Goal: Task Accomplishment & Management: Manage account settings

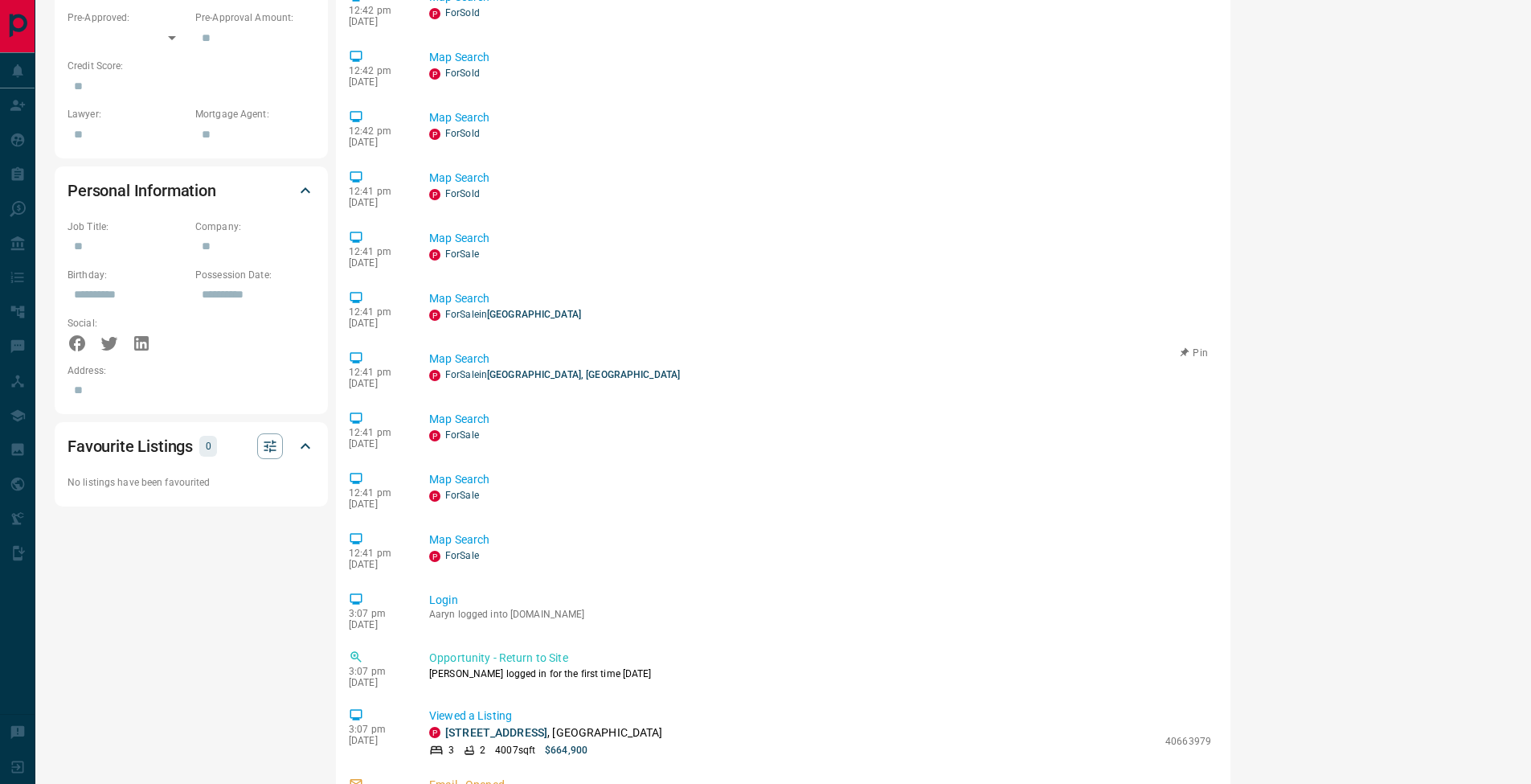
scroll to position [354, 0]
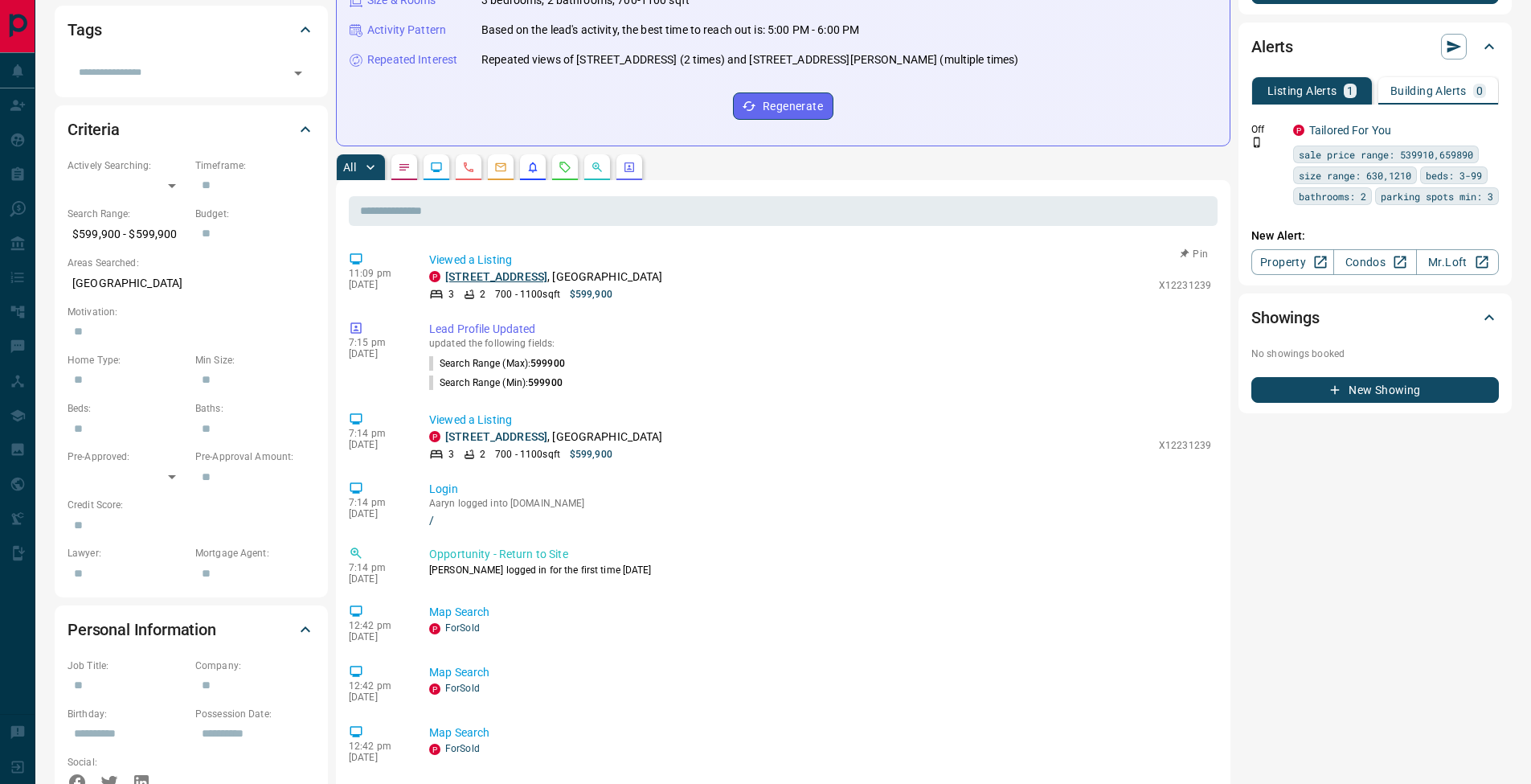
click at [483, 281] on link "[STREET_ADDRESS]" at bounding box center [496, 276] width 102 height 13
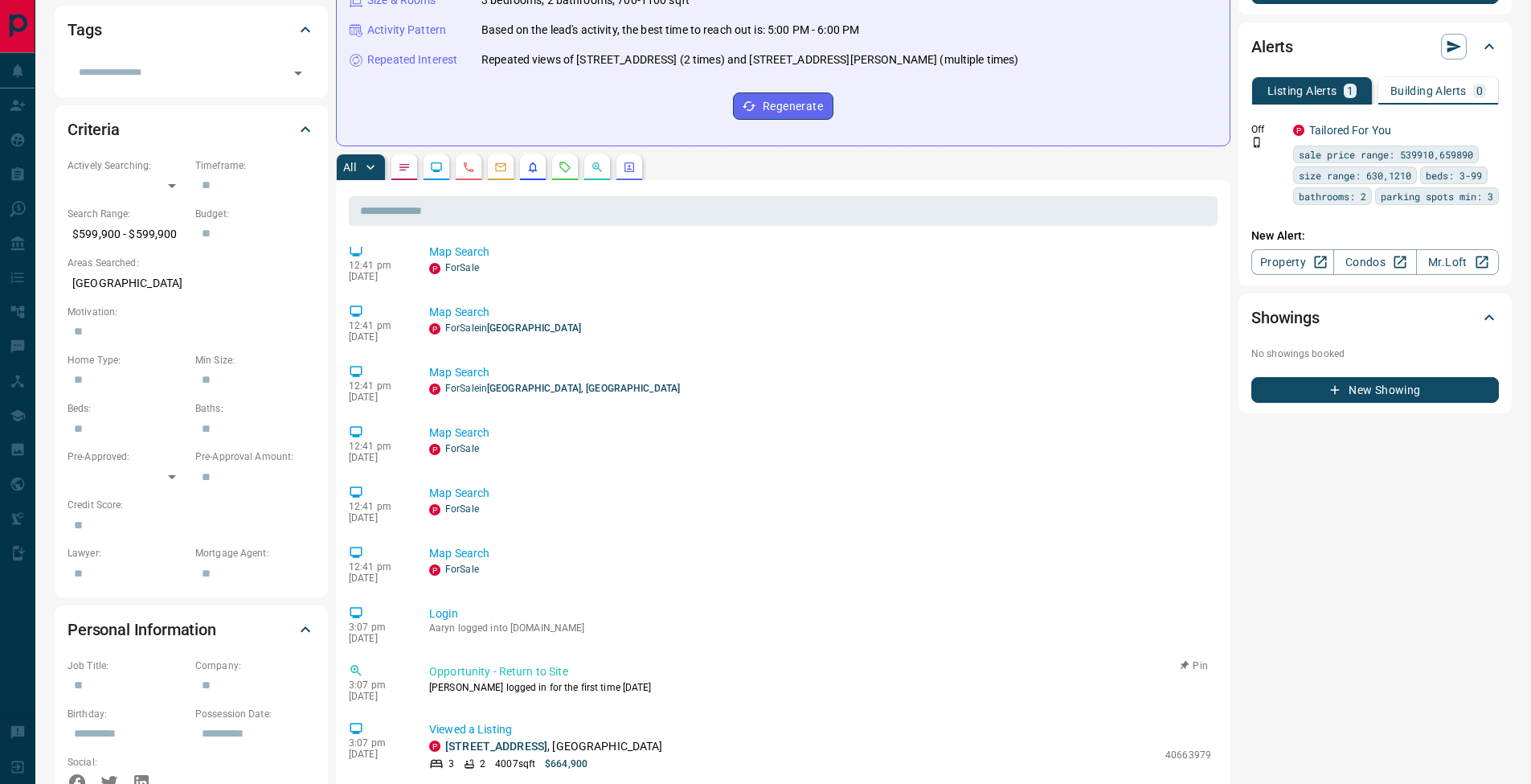
scroll to position [750, 0]
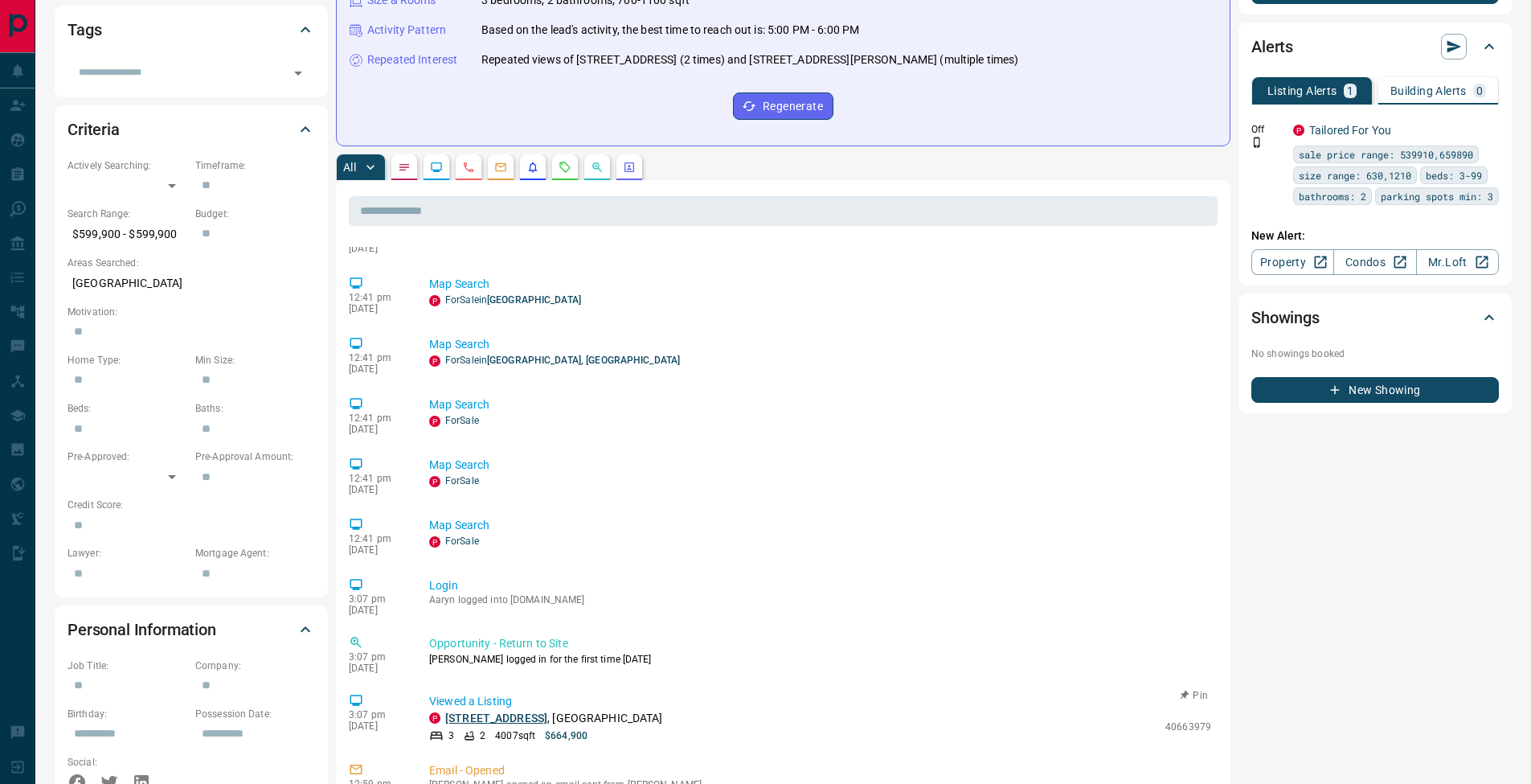
click at [510, 720] on link "[STREET_ADDRESS]" at bounding box center [496, 718] width 102 height 13
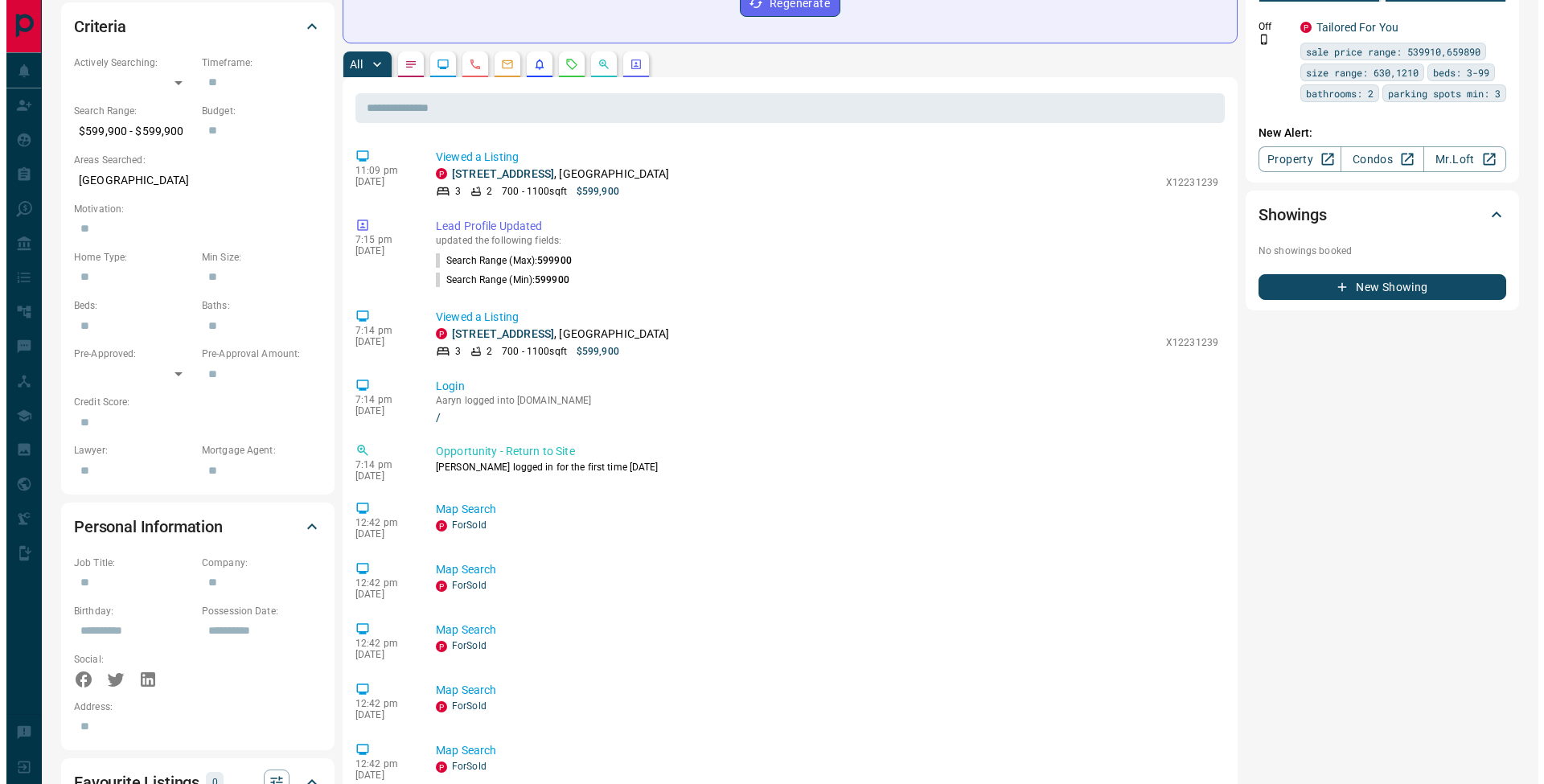
scroll to position [0, 0]
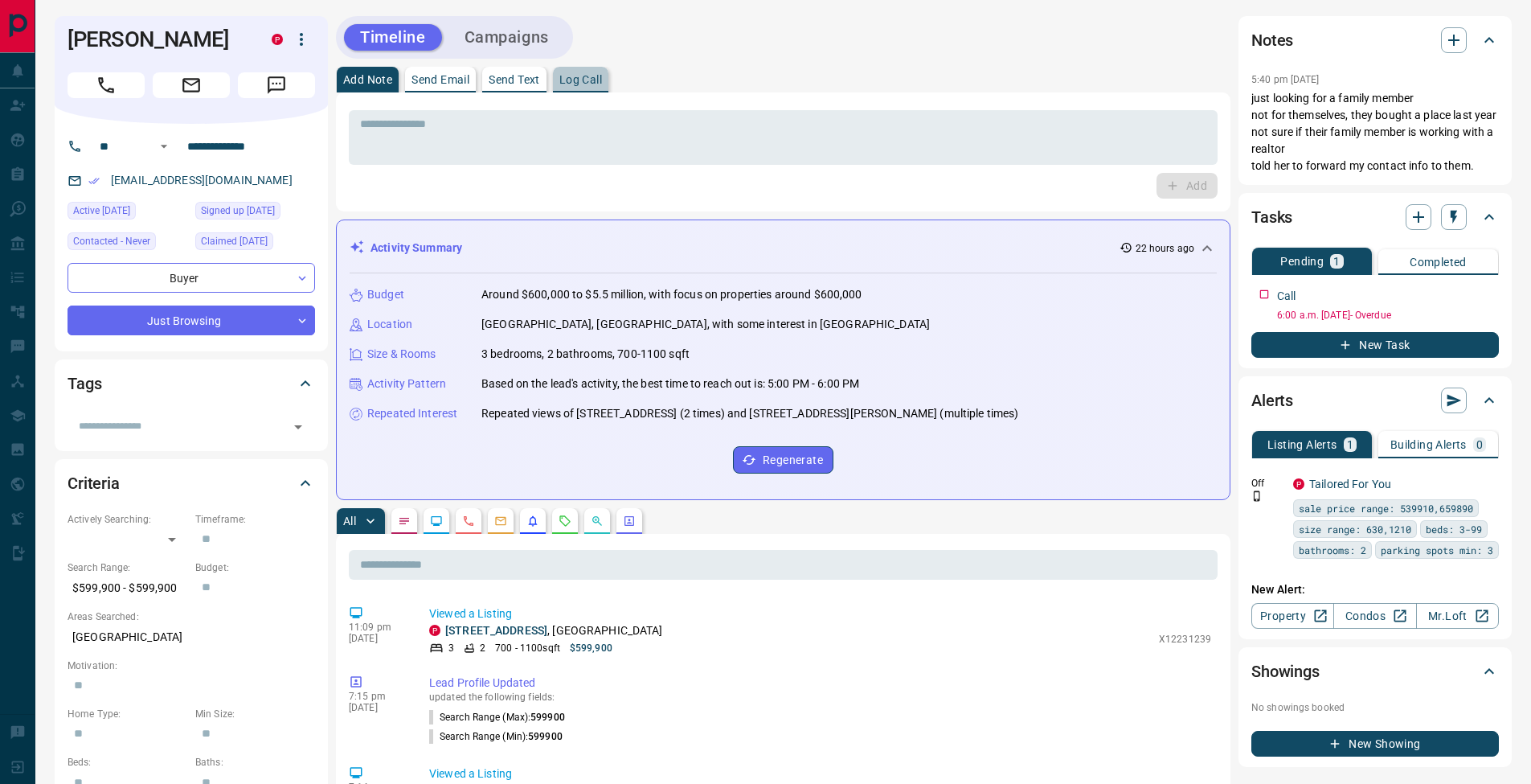
drag, startPoint x: 595, startPoint y: 77, endPoint x: 625, endPoint y: 97, distance: 36.1
click at [595, 76] on p "Log Call" at bounding box center [580, 80] width 43 height 11
click at [1193, 176] on button "Log Call" at bounding box center [1185, 185] width 64 height 26
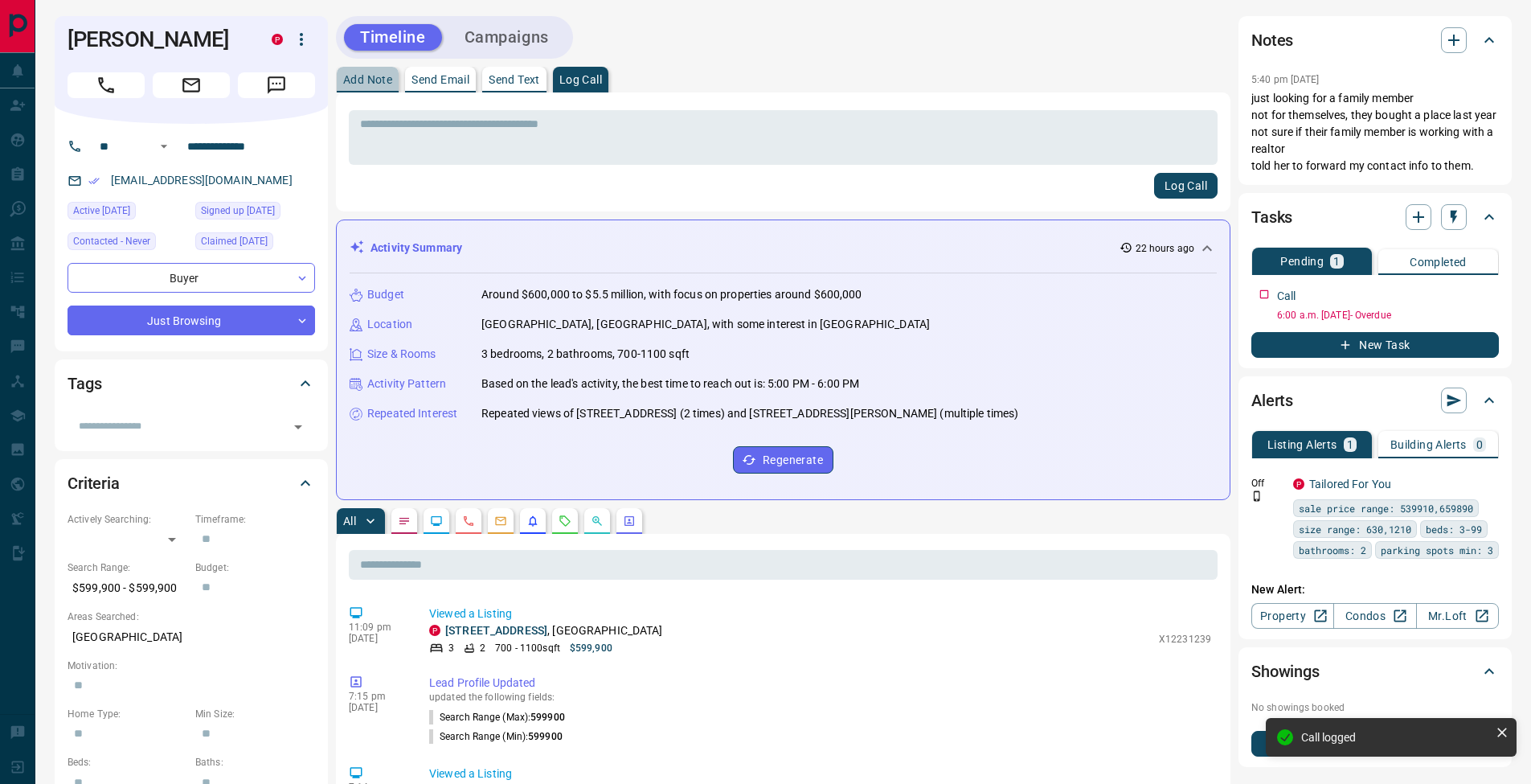
click at [366, 86] on button "Add Note" at bounding box center [367, 80] width 62 height 26
drag, startPoint x: 366, startPoint y: 86, endPoint x: 402, endPoint y: 127, distance: 54.6
click at [376, 127] on textarea at bounding box center [783, 138] width 846 height 41
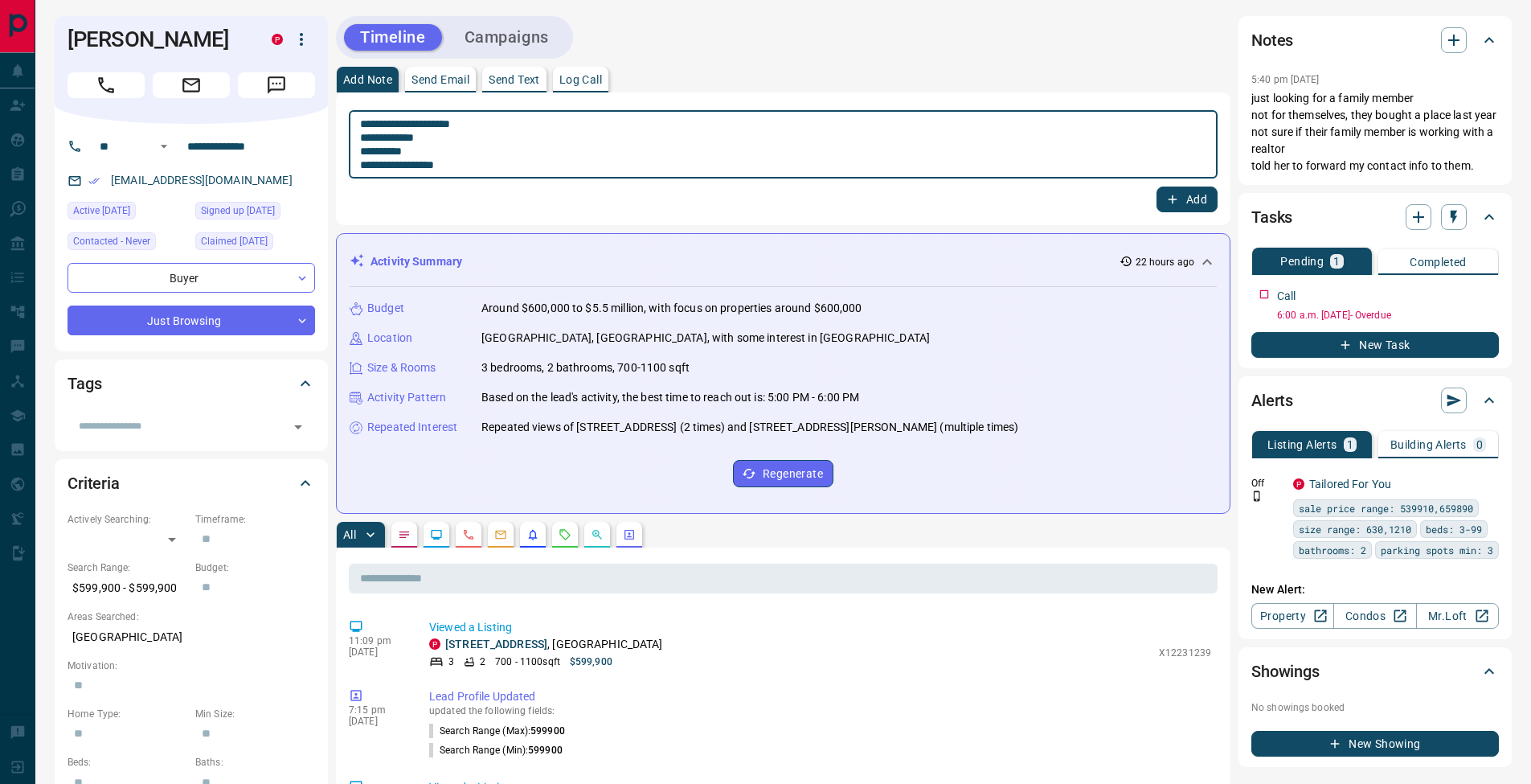
drag, startPoint x: 376, startPoint y: 149, endPoint x: 420, endPoint y: 156, distance: 44.6
click at [376, 149] on textarea "**********" at bounding box center [783, 145] width 846 height 55
type textarea "**********"
click at [1198, 195] on button "Add" at bounding box center [1187, 199] width 61 height 26
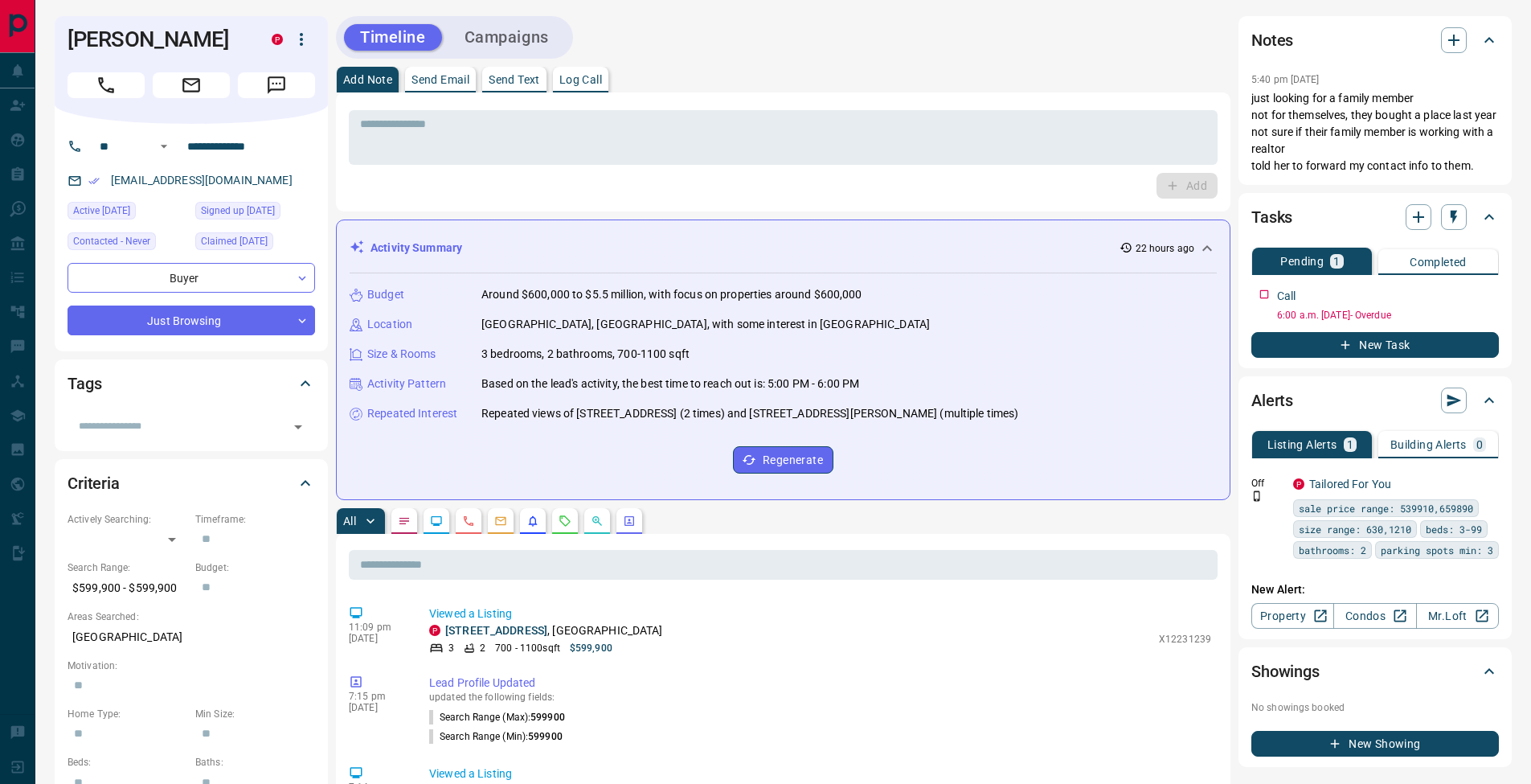
click at [431, 68] on button "Send Email" at bounding box center [441, 80] width 71 height 26
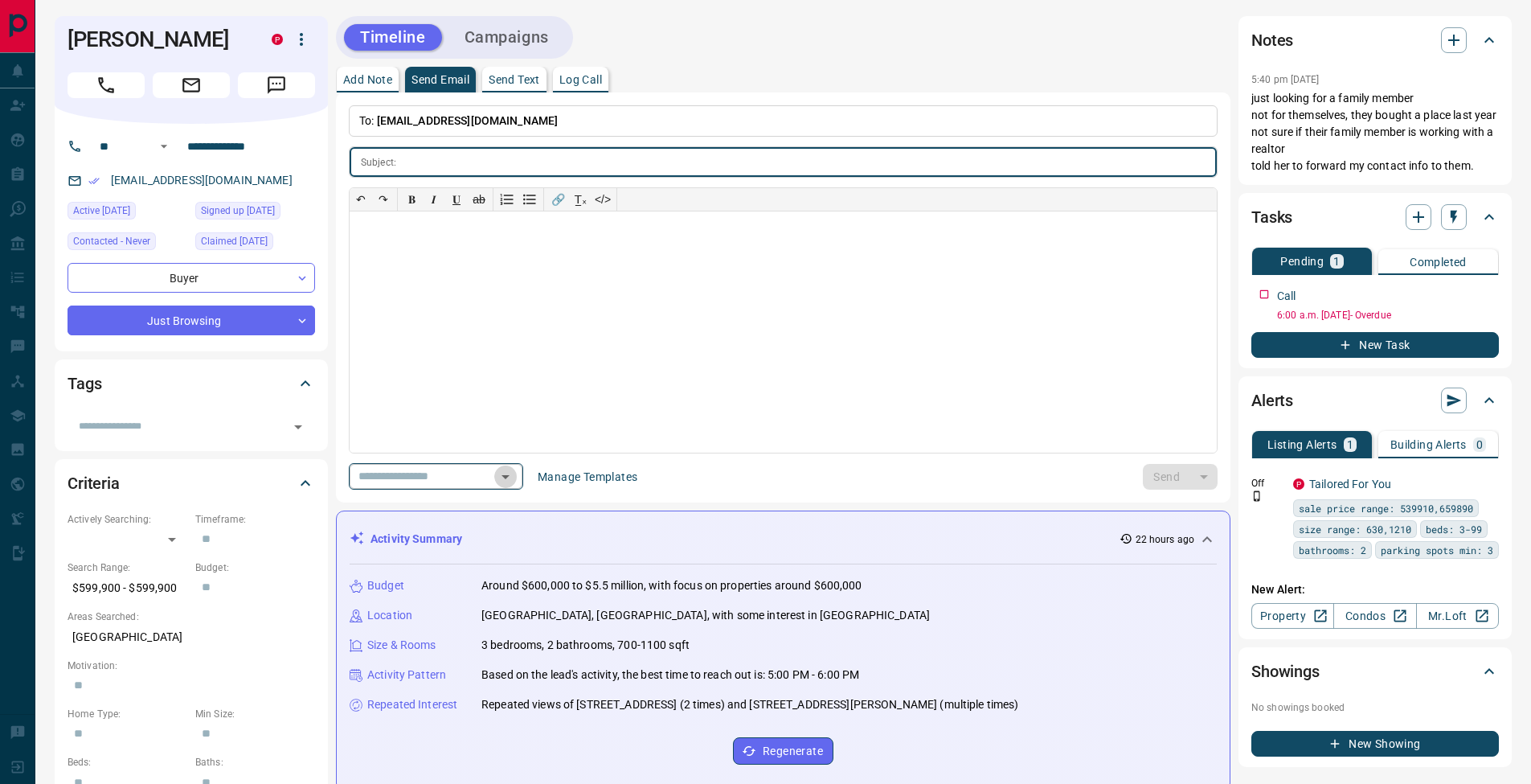
click at [512, 481] on icon "Open" at bounding box center [505, 477] width 19 height 19
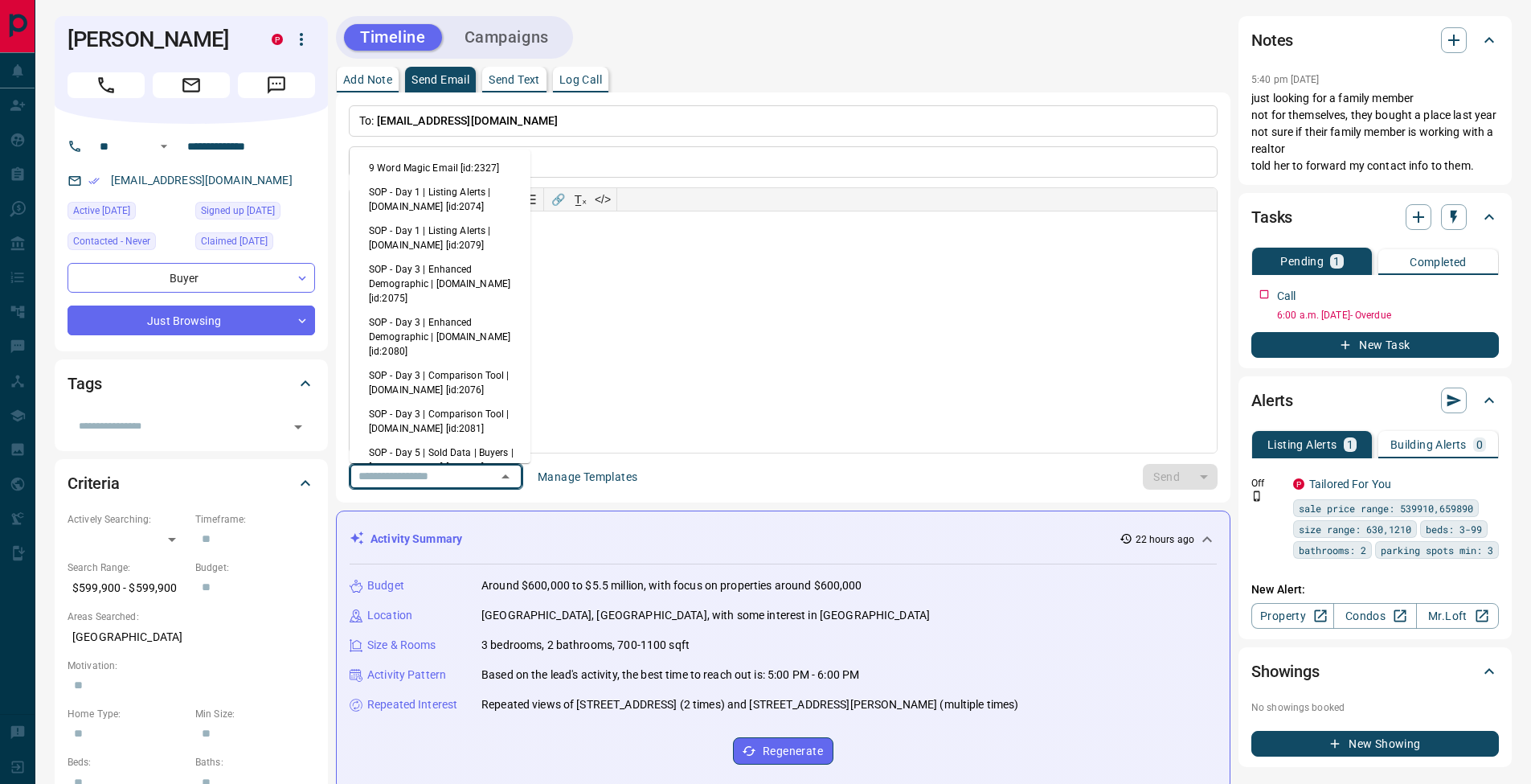
click at [434, 157] on li "9 Word Magic Email [id:2327]" at bounding box center [440, 168] width 180 height 24
type input "*****"
type input "**********"
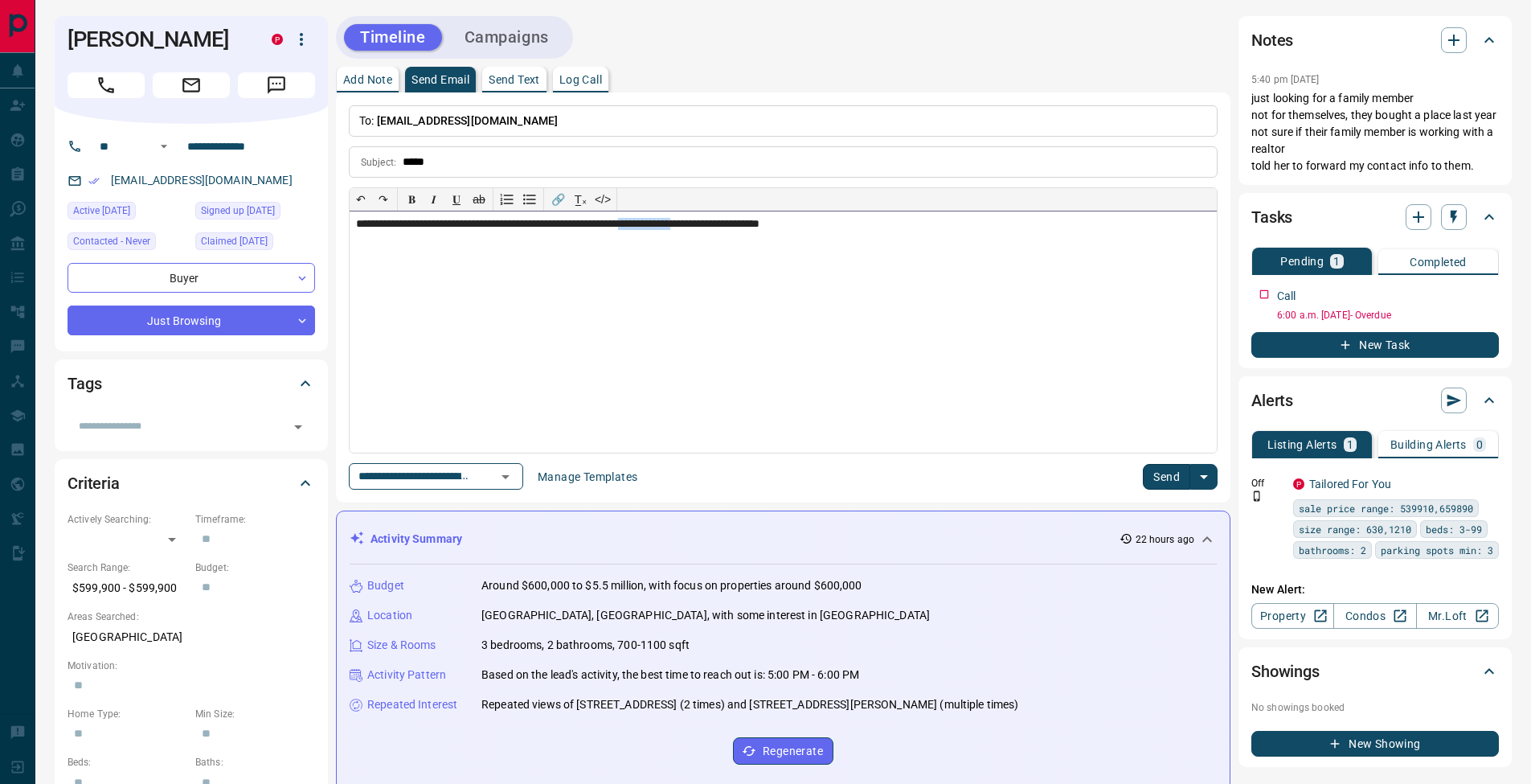
drag, startPoint x: 689, startPoint y: 223, endPoint x: 741, endPoint y: 229, distance: 52.3
click at [741, 229] on div "**********" at bounding box center [783, 331] width 867 height 241
click at [676, 225] on p "**********" at bounding box center [783, 231] width 854 height 13
click at [1161, 481] on button "Send" at bounding box center [1166, 477] width 48 height 26
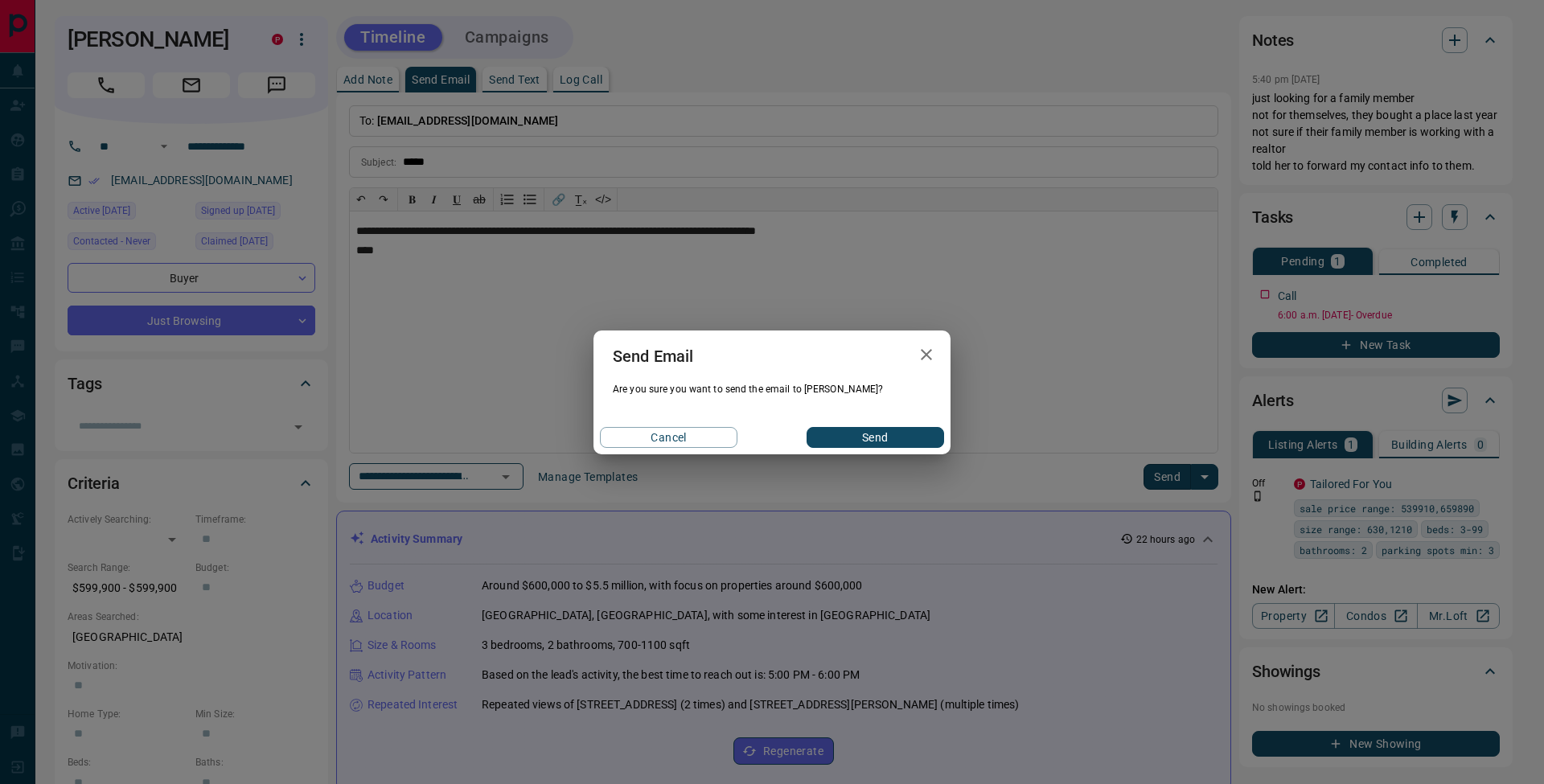
click at [897, 438] on button "Send" at bounding box center [875, 438] width 138 height 21
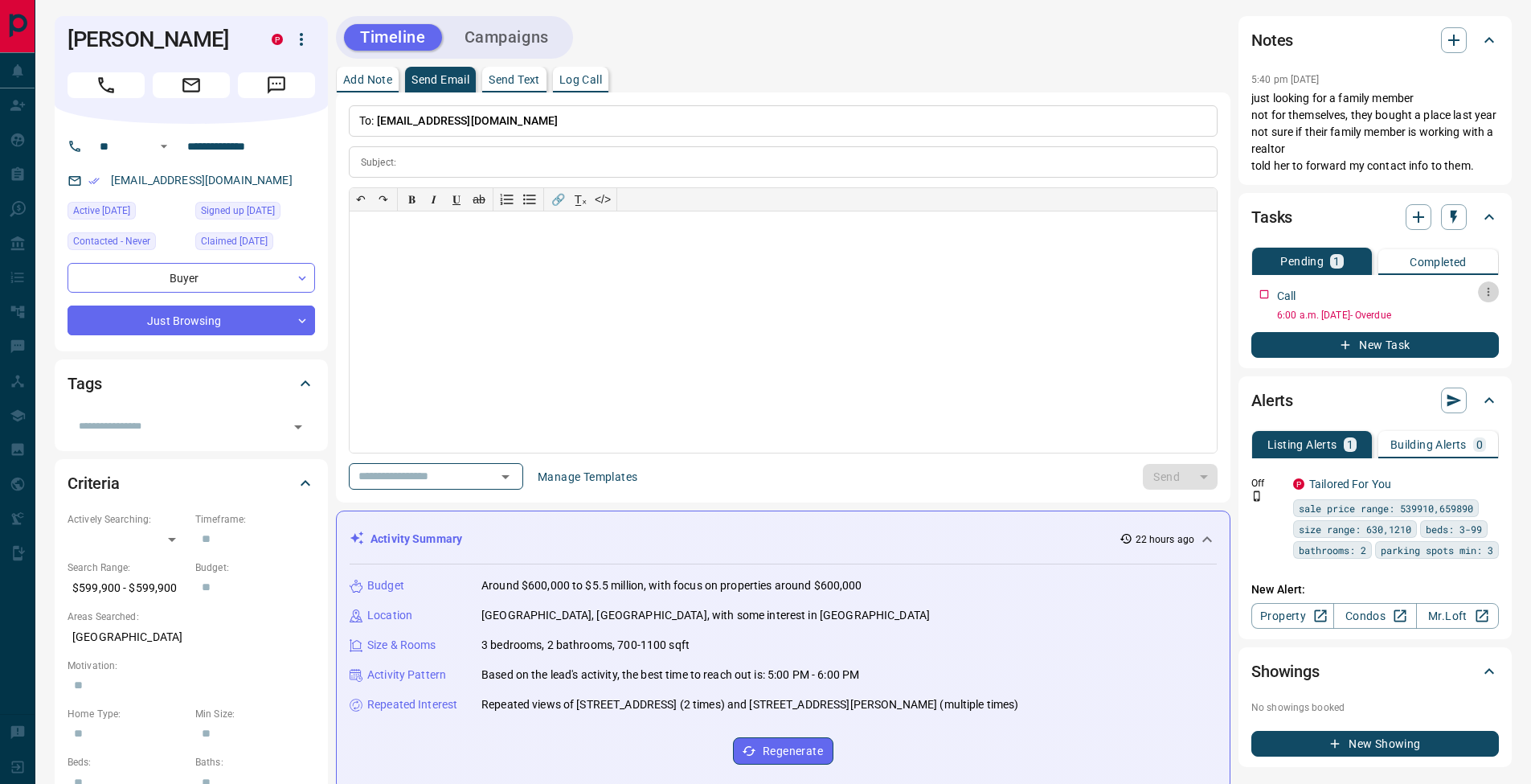
click at [1494, 295] on icon "button" at bounding box center [1488, 292] width 13 height 13
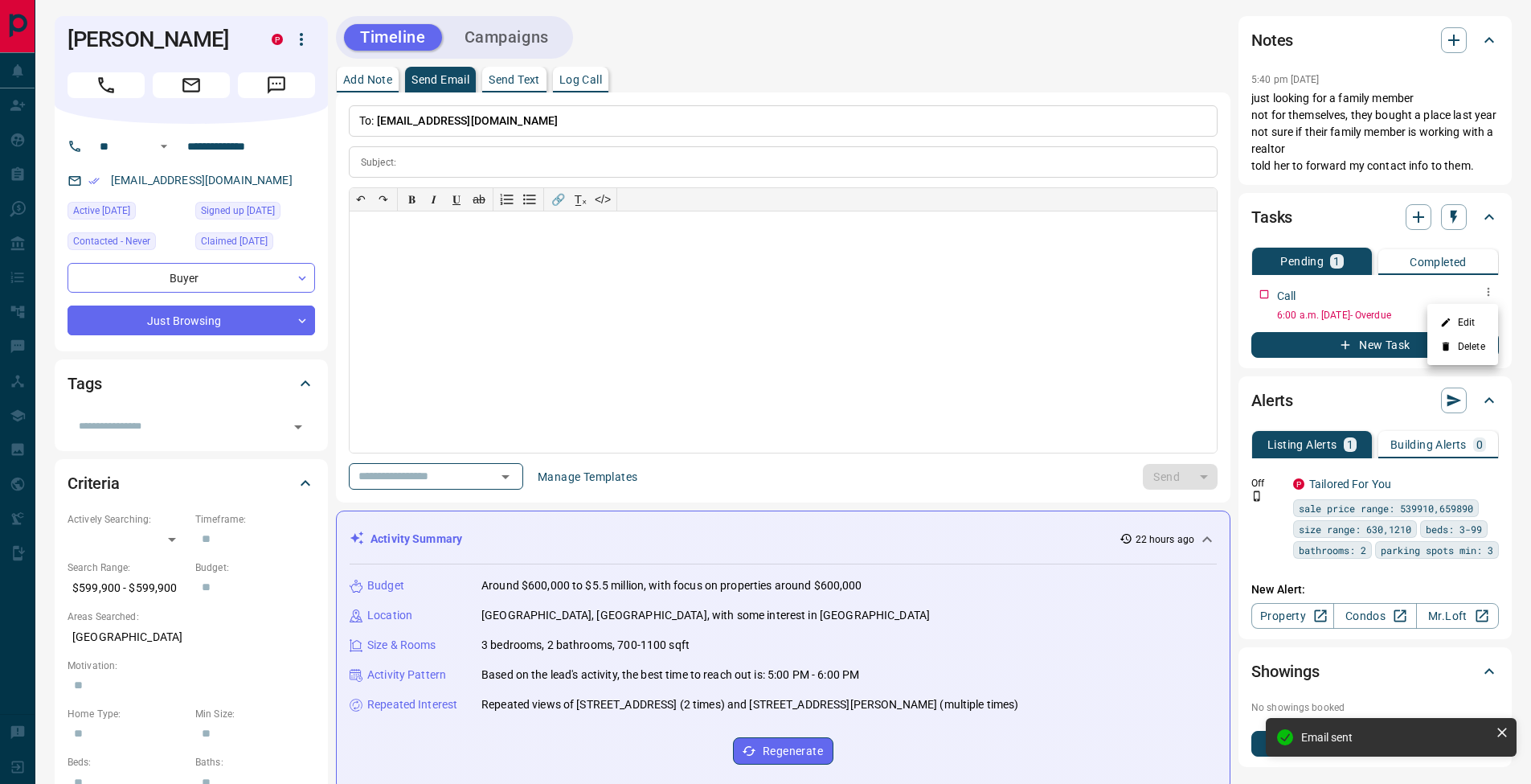
click at [1482, 309] on ul "Edit Delete" at bounding box center [1463, 334] width 71 height 61
click at [1480, 317] on li "Edit" at bounding box center [1463, 322] width 71 height 24
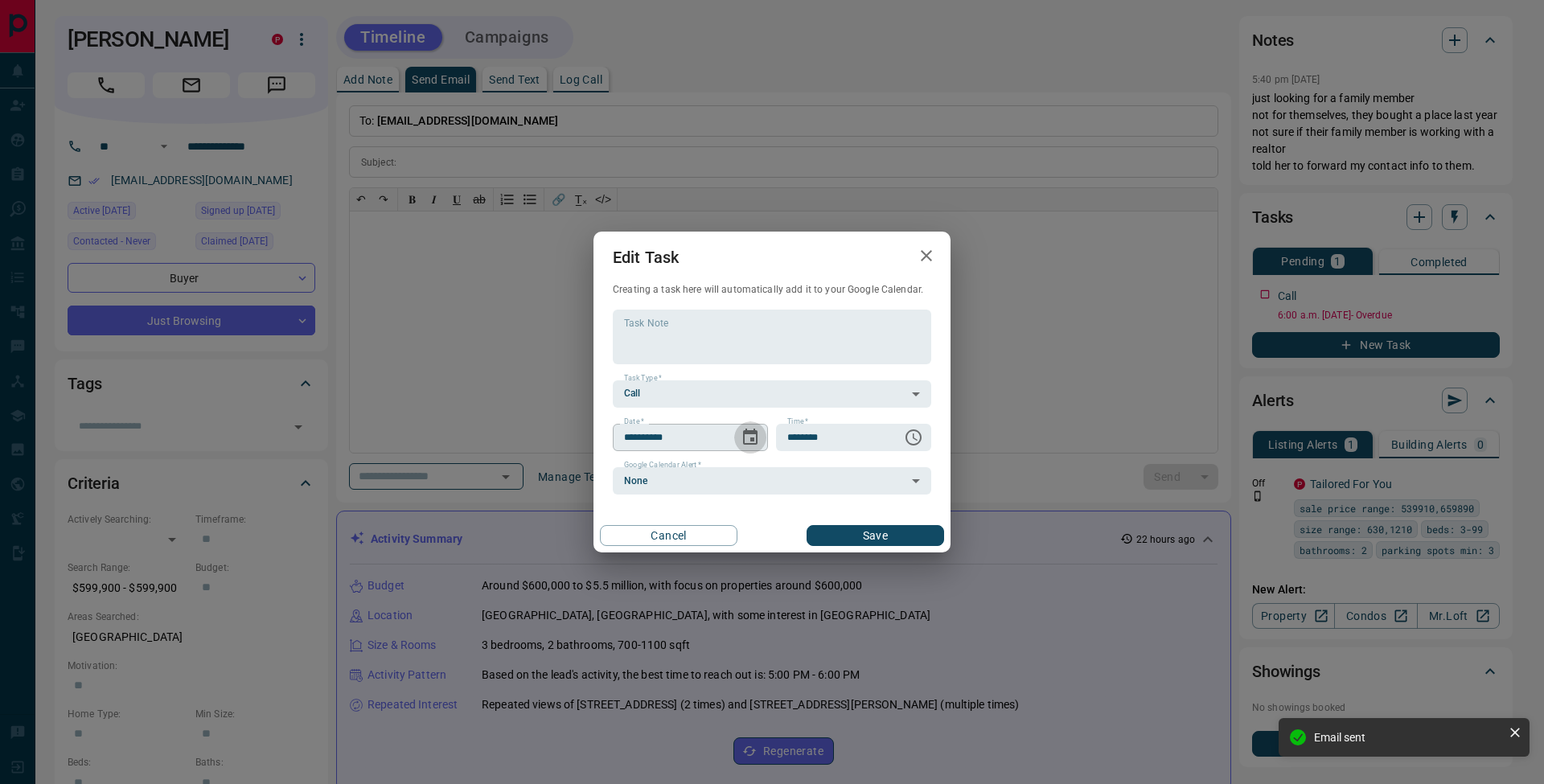
click at [754, 441] on icon "Choose date, selected date is Sep 11, 2025" at bounding box center [751, 437] width 15 height 16
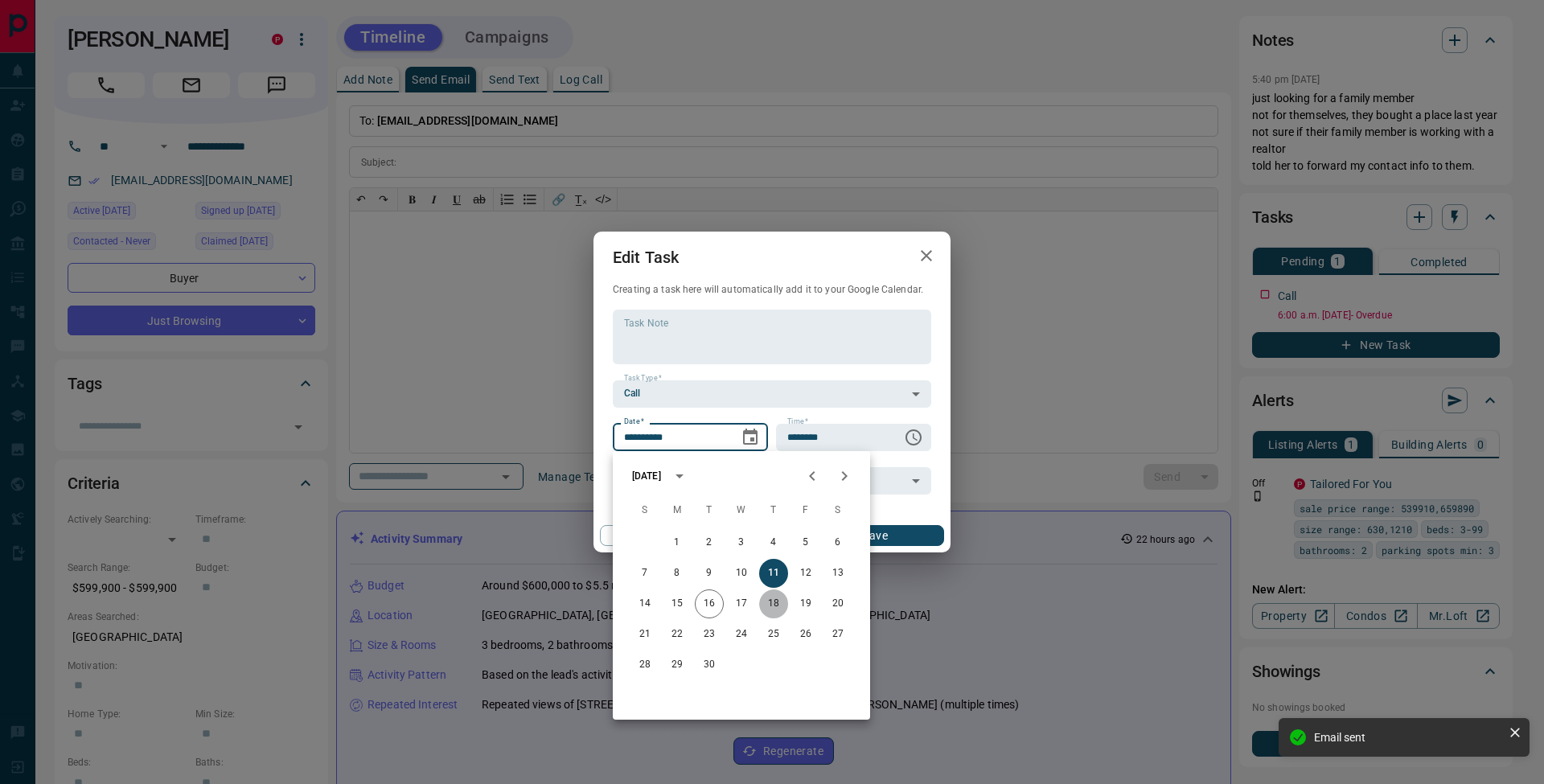
click at [784, 609] on button "18" at bounding box center [774, 604] width 29 height 29
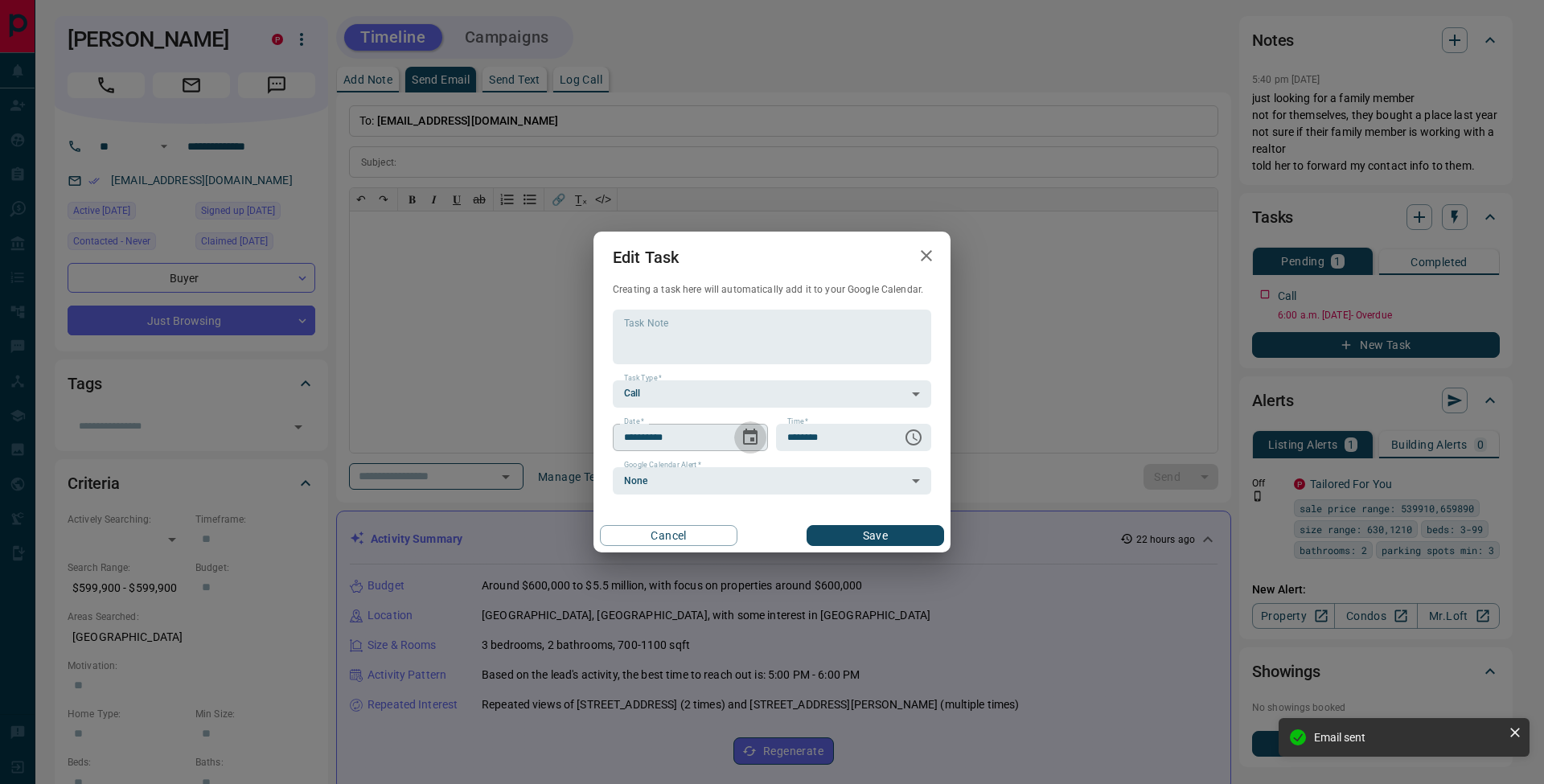
click at [749, 432] on icon "Choose date, selected date is Sep 18, 2025" at bounding box center [751, 437] width 15 height 16
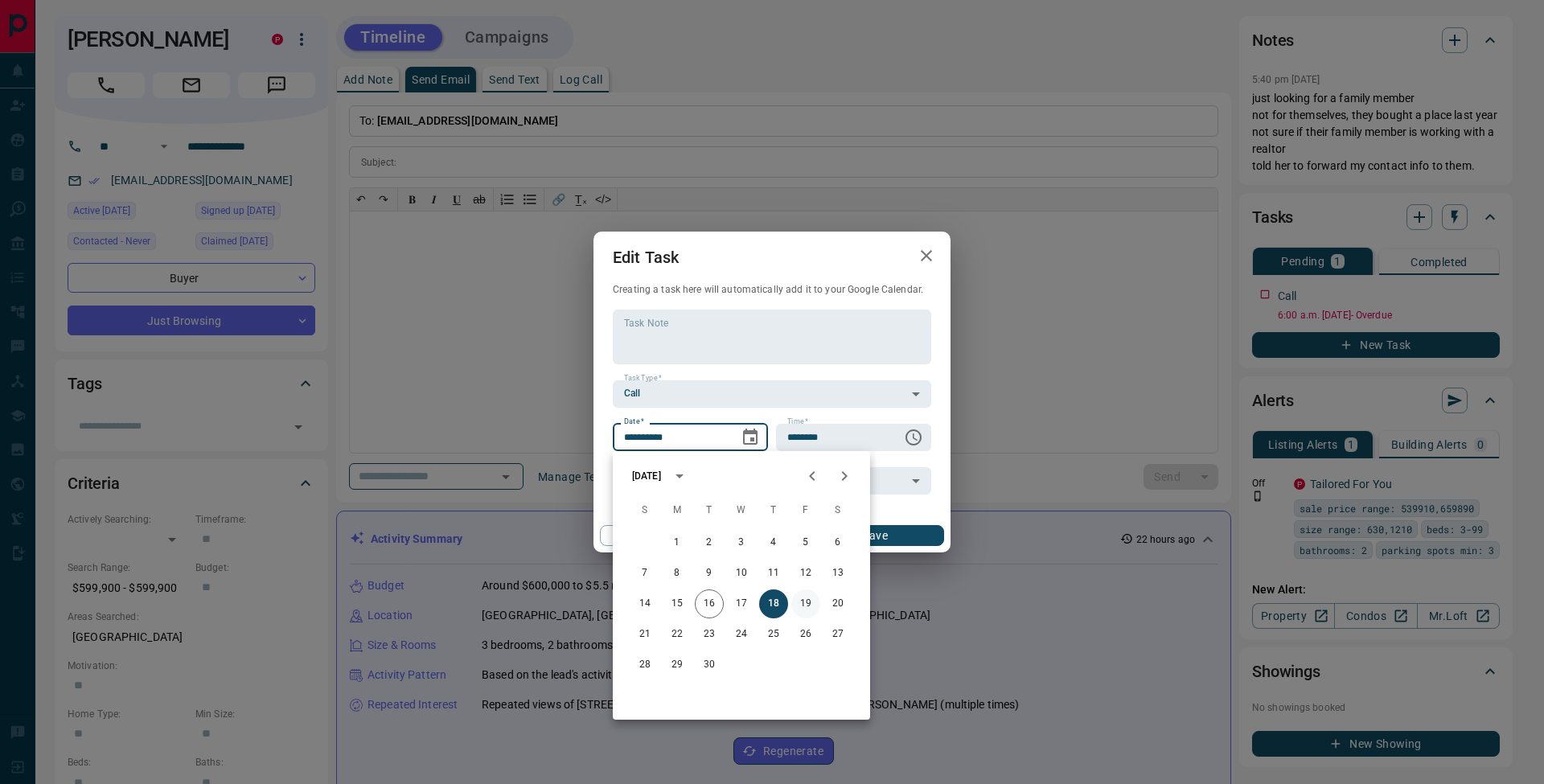
click at [807, 604] on button "19" at bounding box center [806, 604] width 29 height 29
type input "**********"
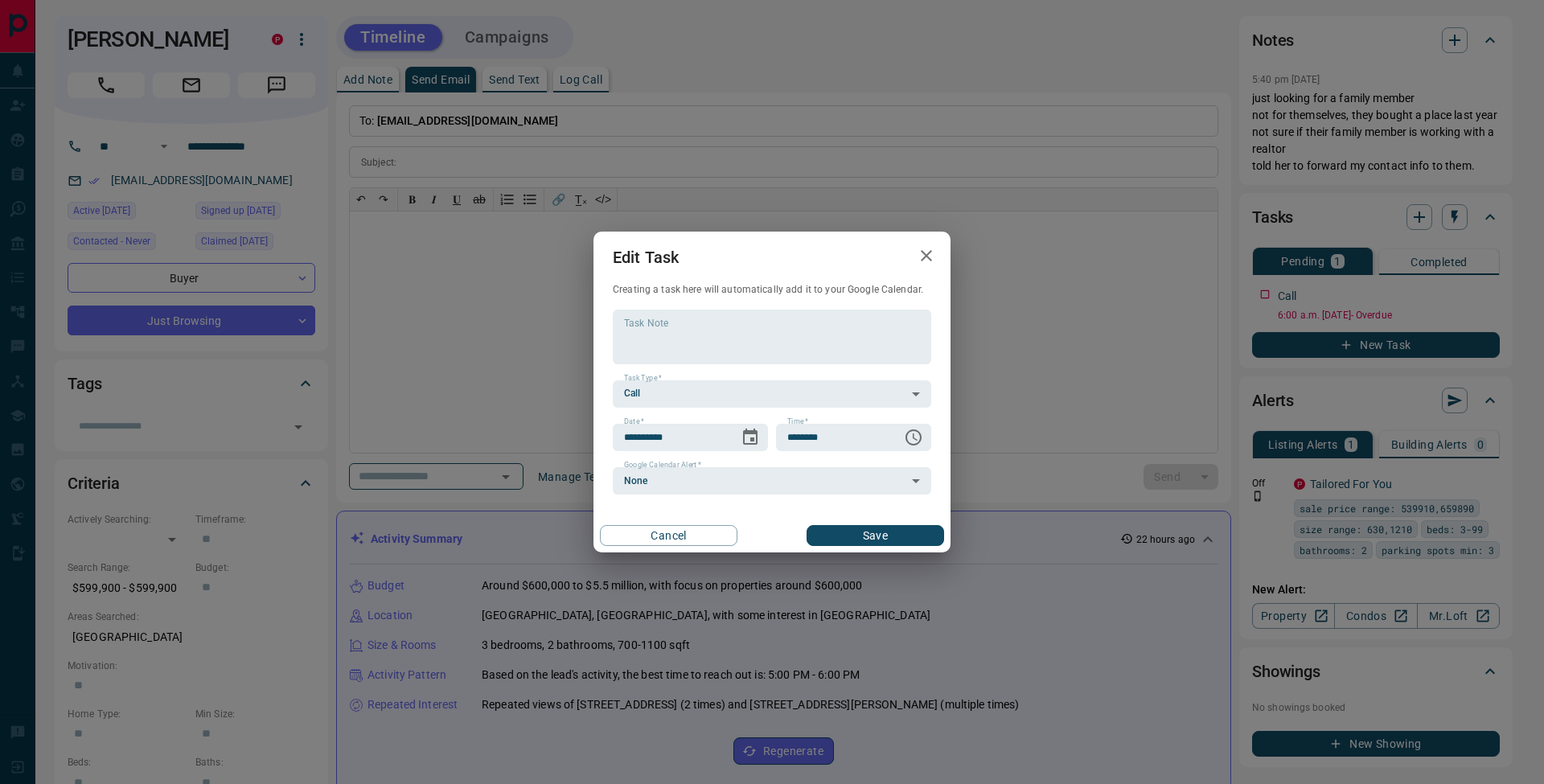
click at [922, 542] on button "Save" at bounding box center [875, 535] width 138 height 21
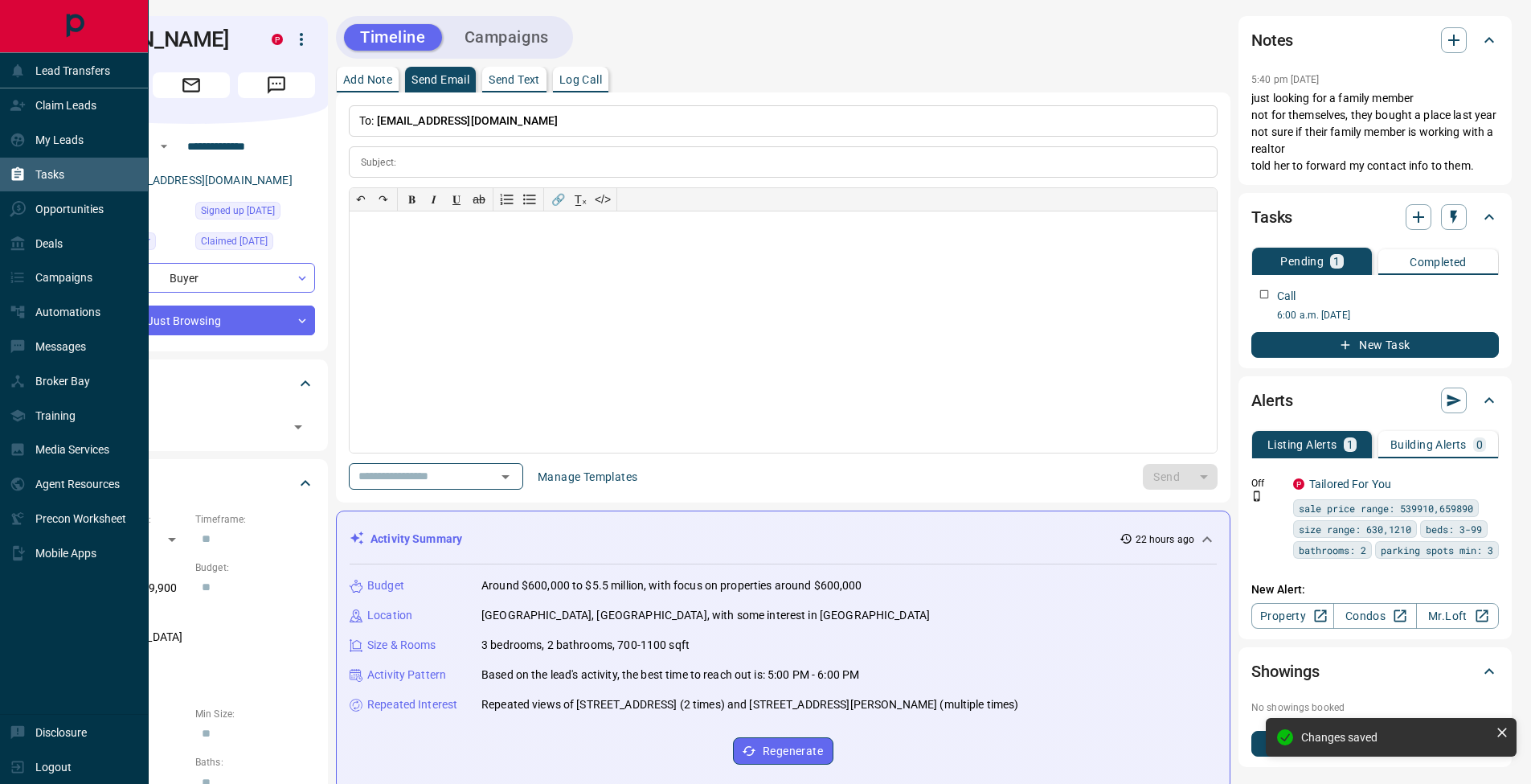
click at [27, 181] on div "Tasks" at bounding box center [37, 174] width 55 height 27
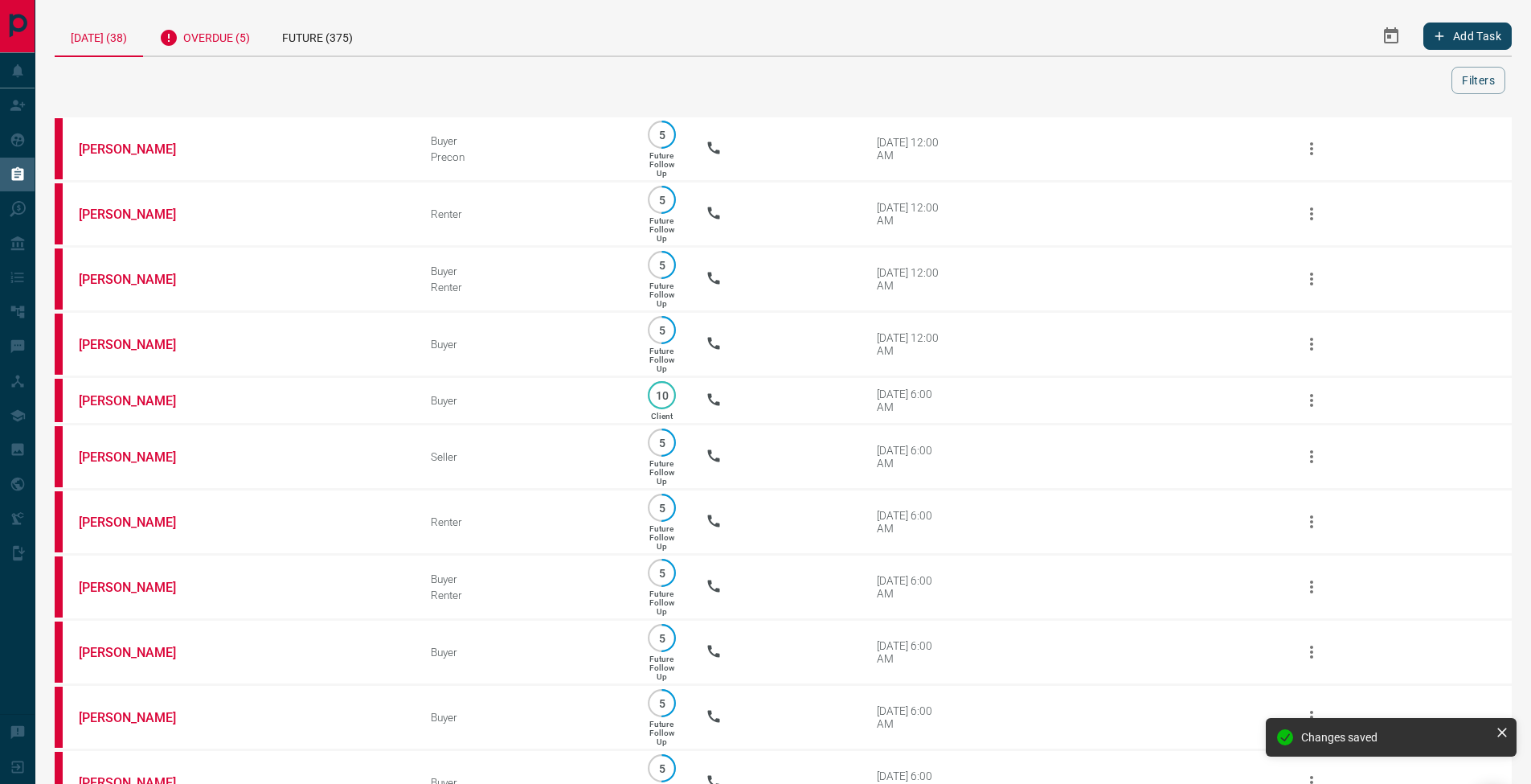
click at [201, 39] on div "Overdue (5)" at bounding box center [205, 35] width 123 height 39
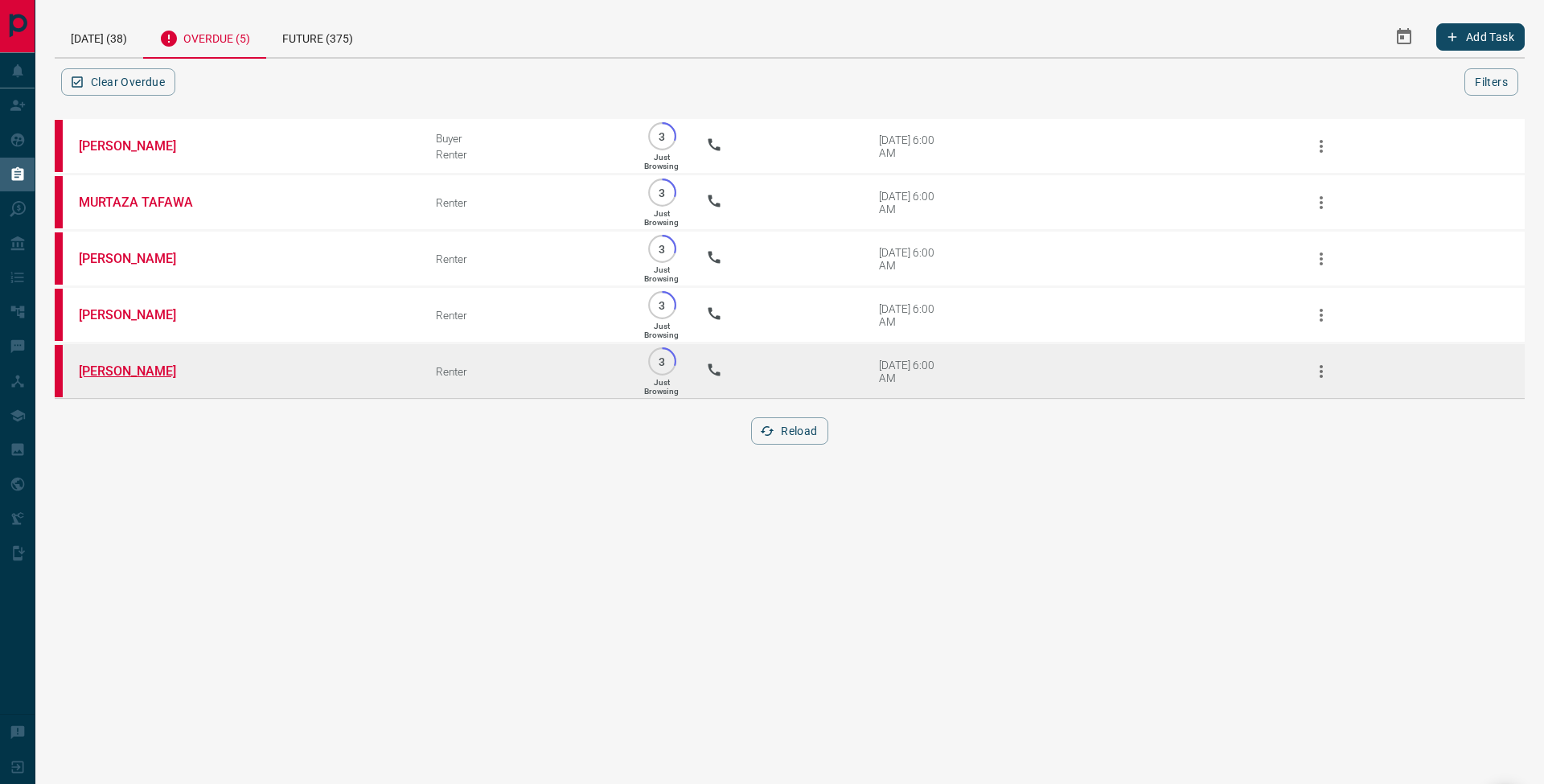
click at [140, 375] on link "[PERSON_NAME]" at bounding box center [139, 371] width 121 height 15
